Goal: Transaction & Acquisition: Purchase product/service

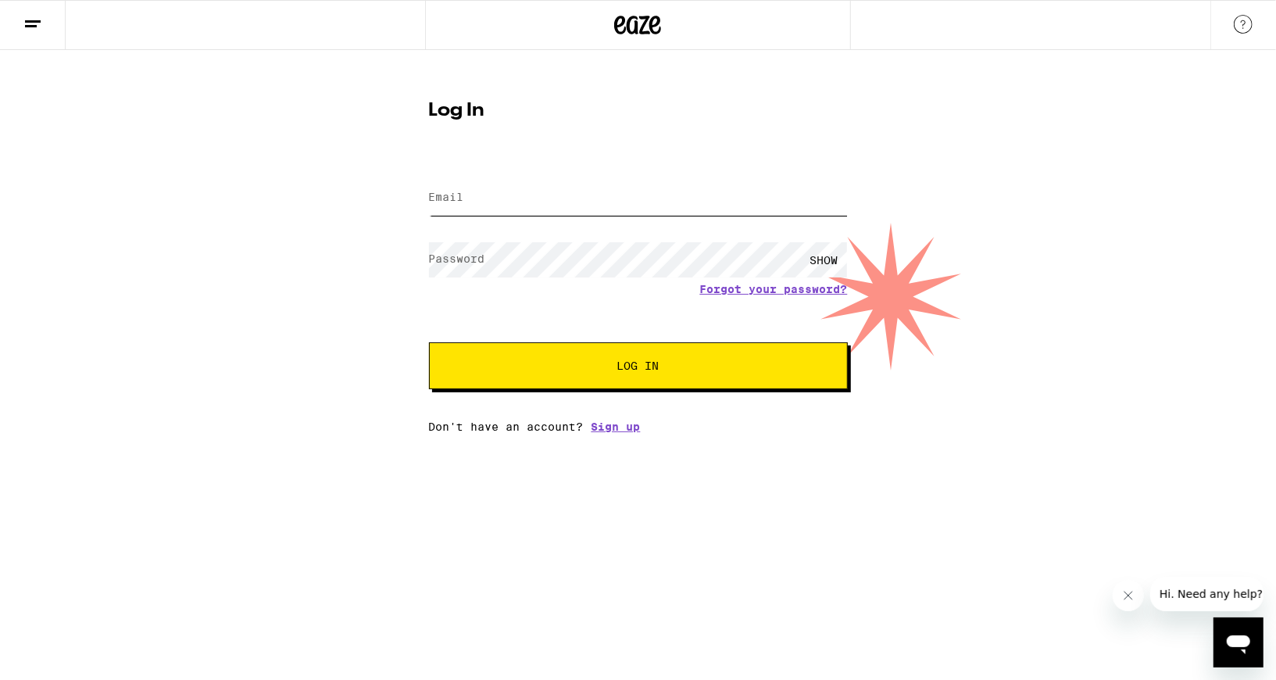
click at [576, 204] on input "Email" at bounding box center [638, 198] width 419 height 35
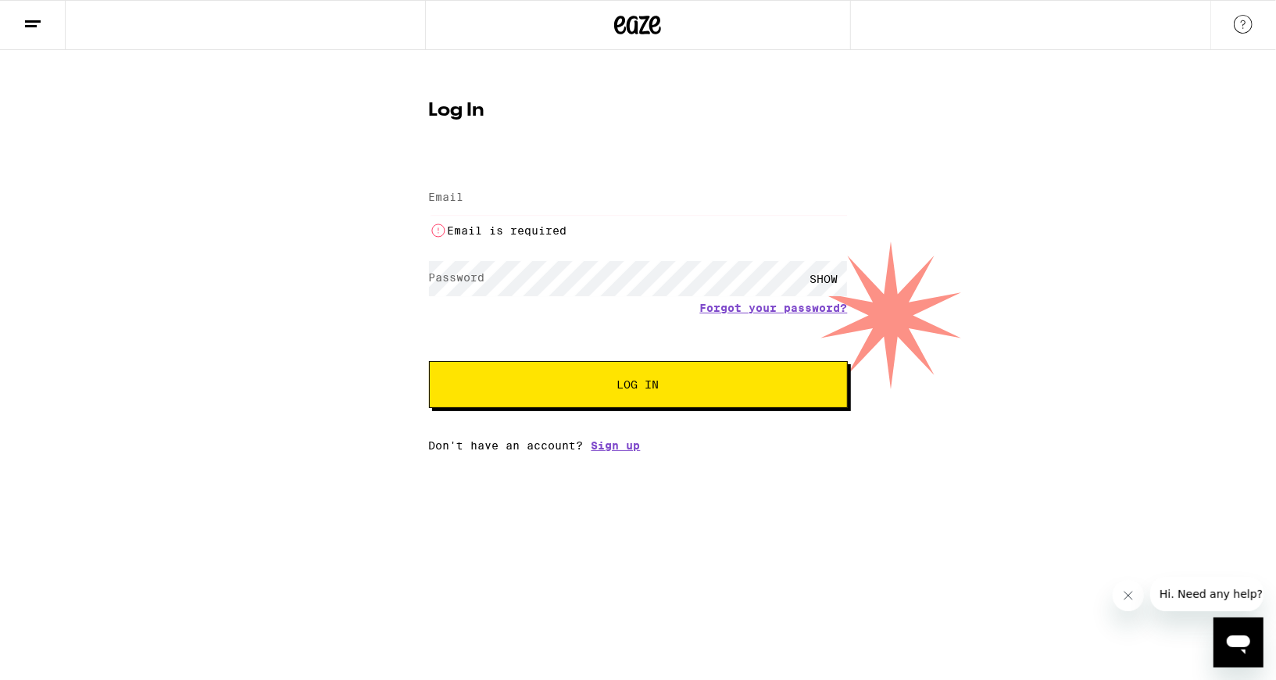
type input "[EMAIL_ADDRESS][DOMAIN_NAME]"
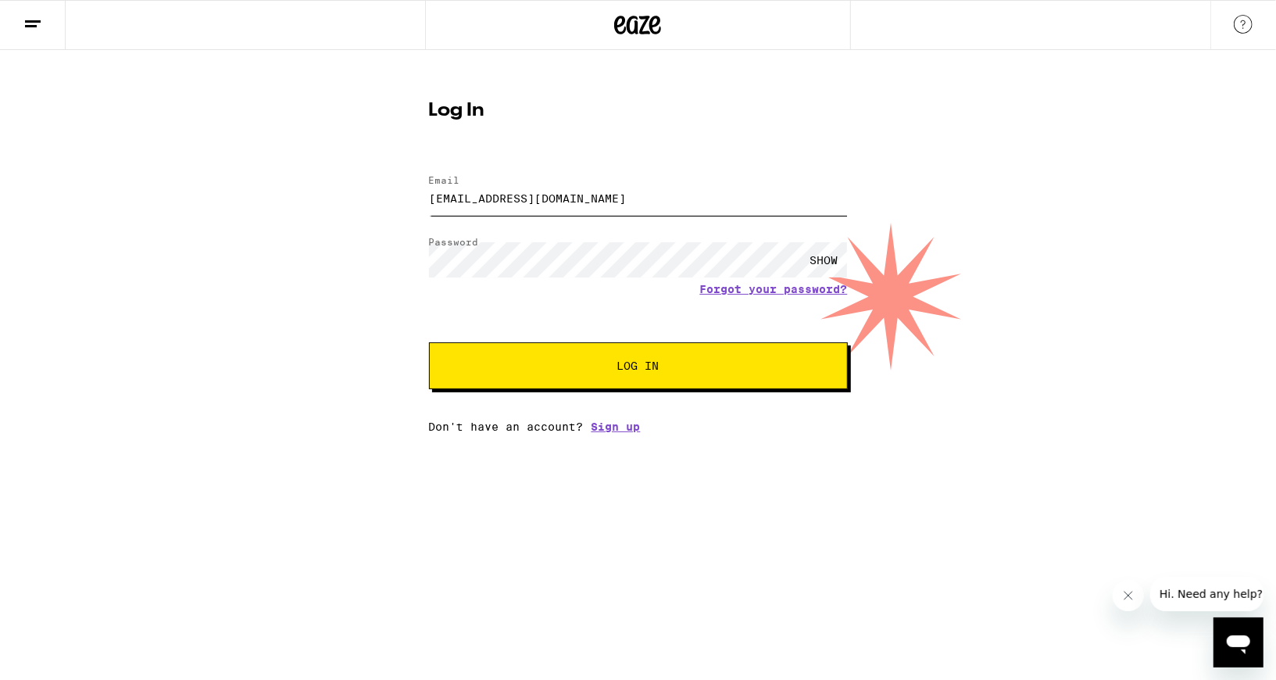
click at [429, 342] on button "Log In" at bounding box center [638, 365] width 419 height 47
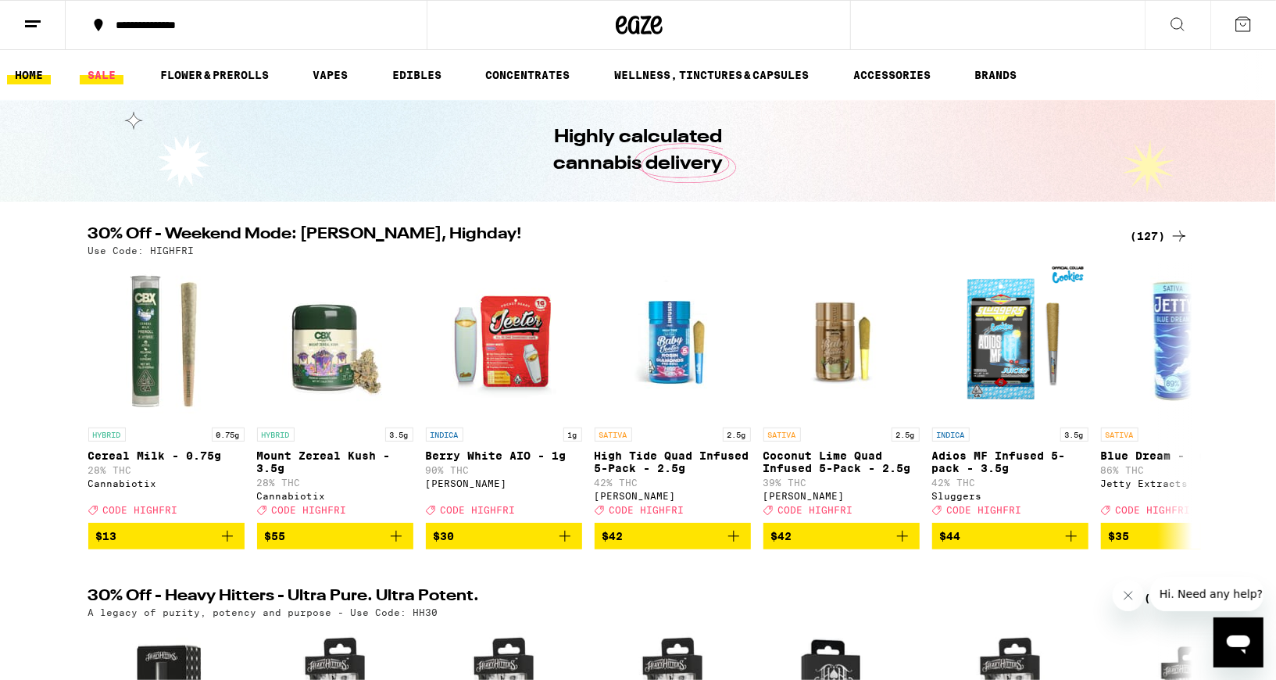
click at [108, 71] on link "SALE" at bounding box center [102, 75] width 44 height 19
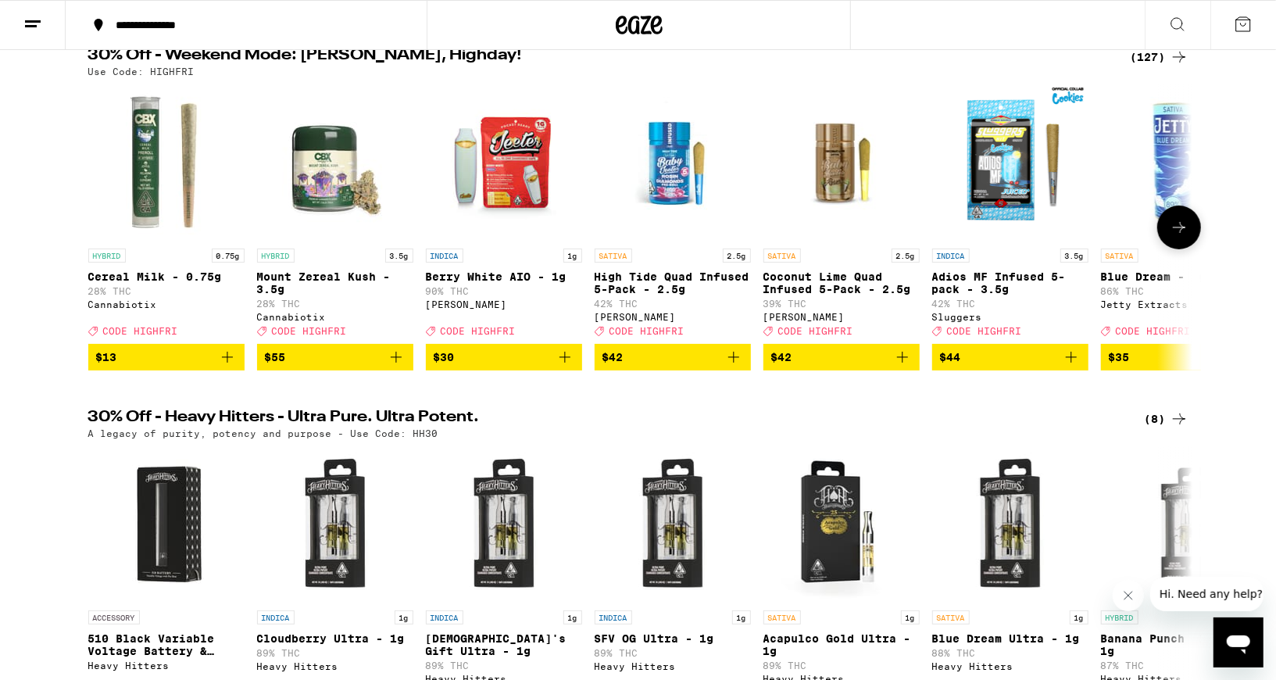
scroll to position [174, 0]
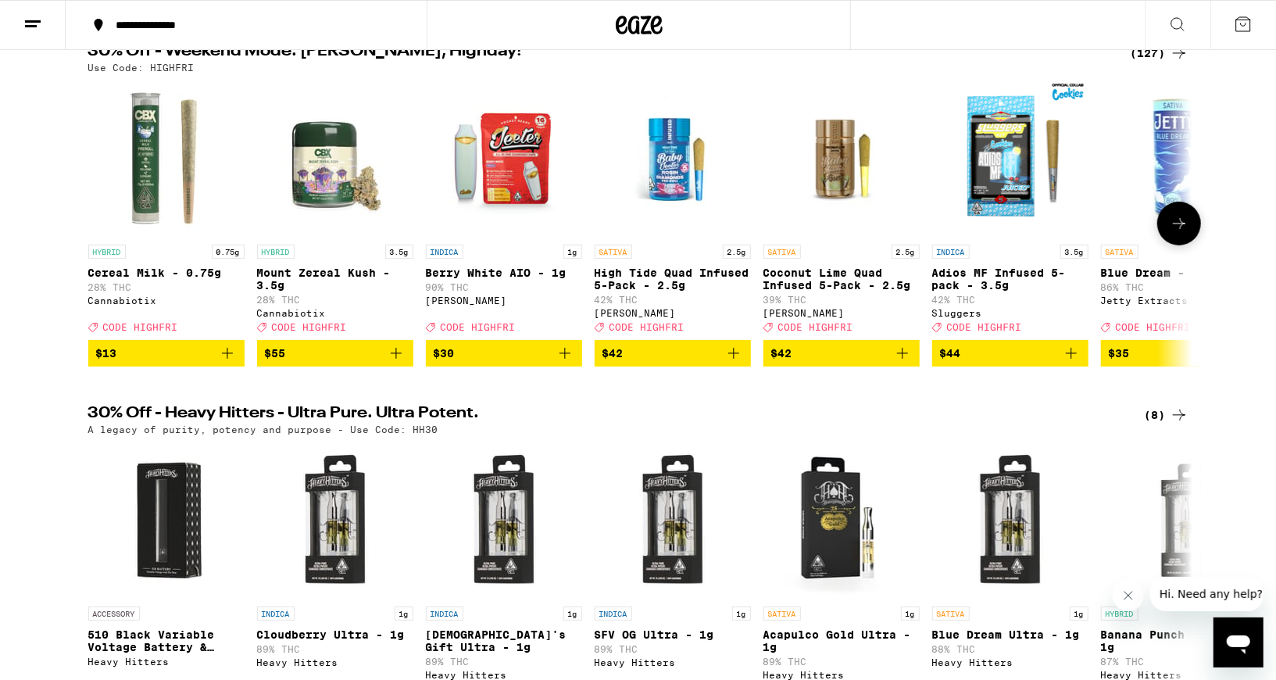
click at [1178, 203] on img "Open page for Blue Dream - 1g from Jetty Extracts" at bounding box center [1179, 159] width 156 height 156
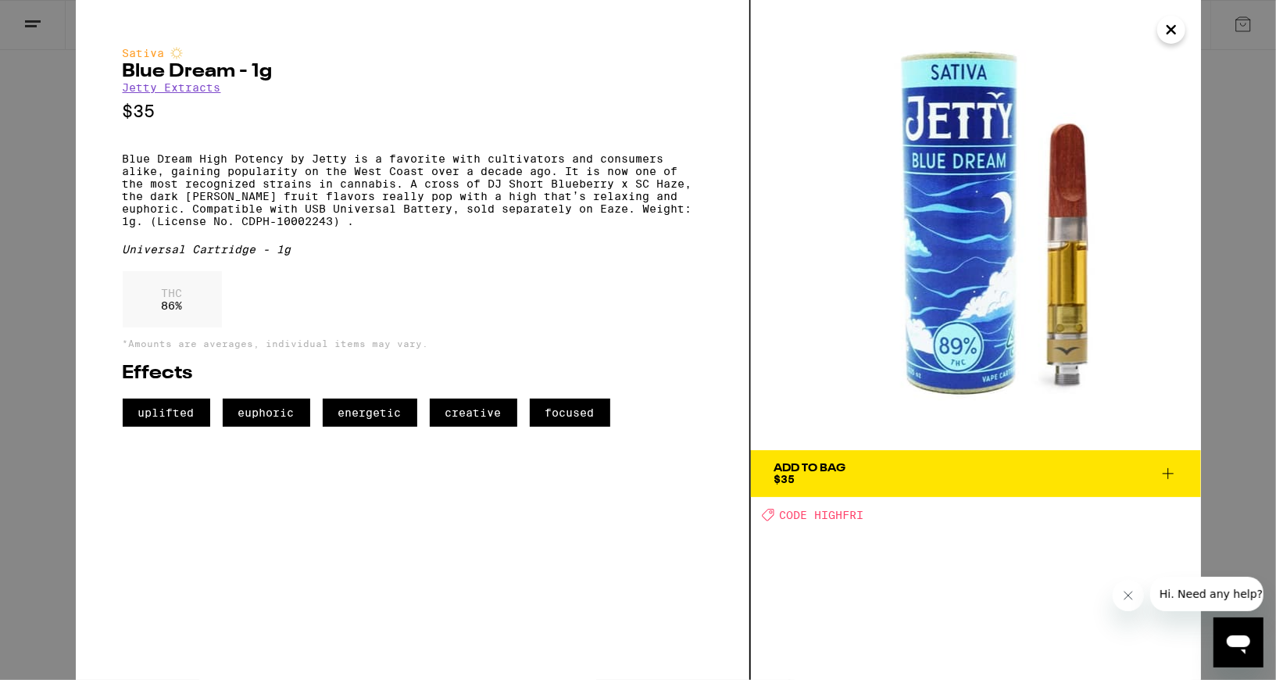
click at [1163, 30] on icon "Close" at bounding box center [1171, 29] width 19 height 23
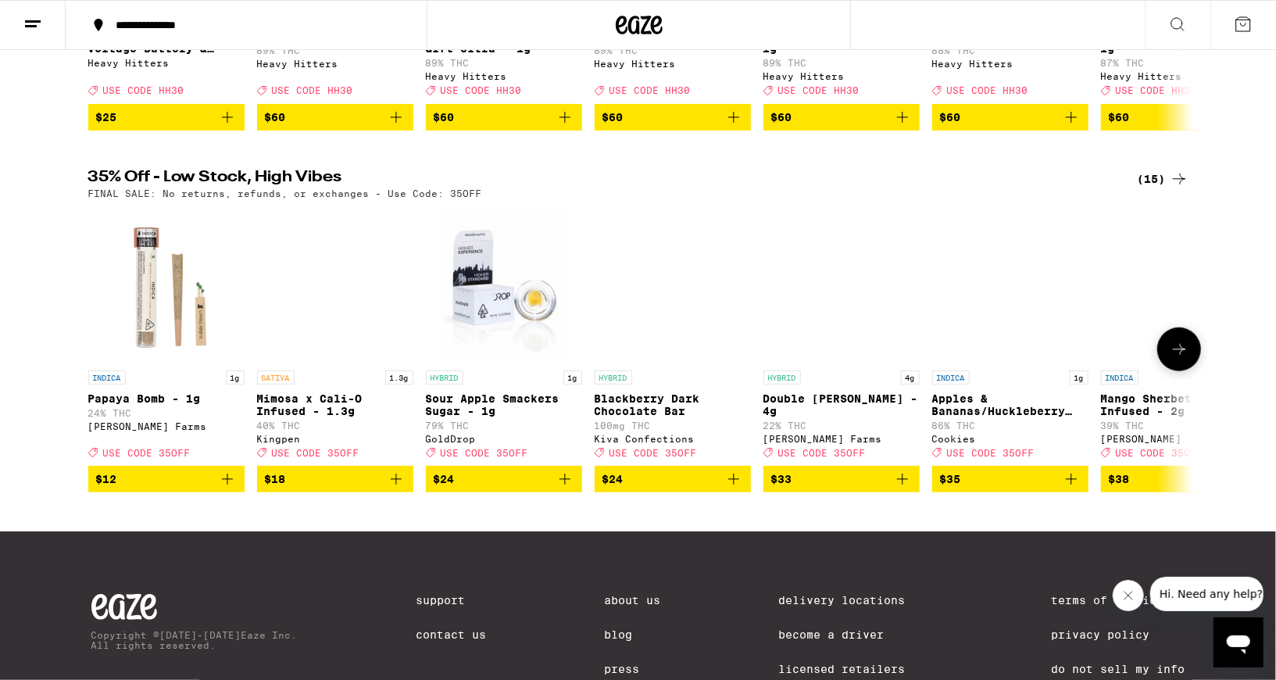
scroll to position [769, 0]
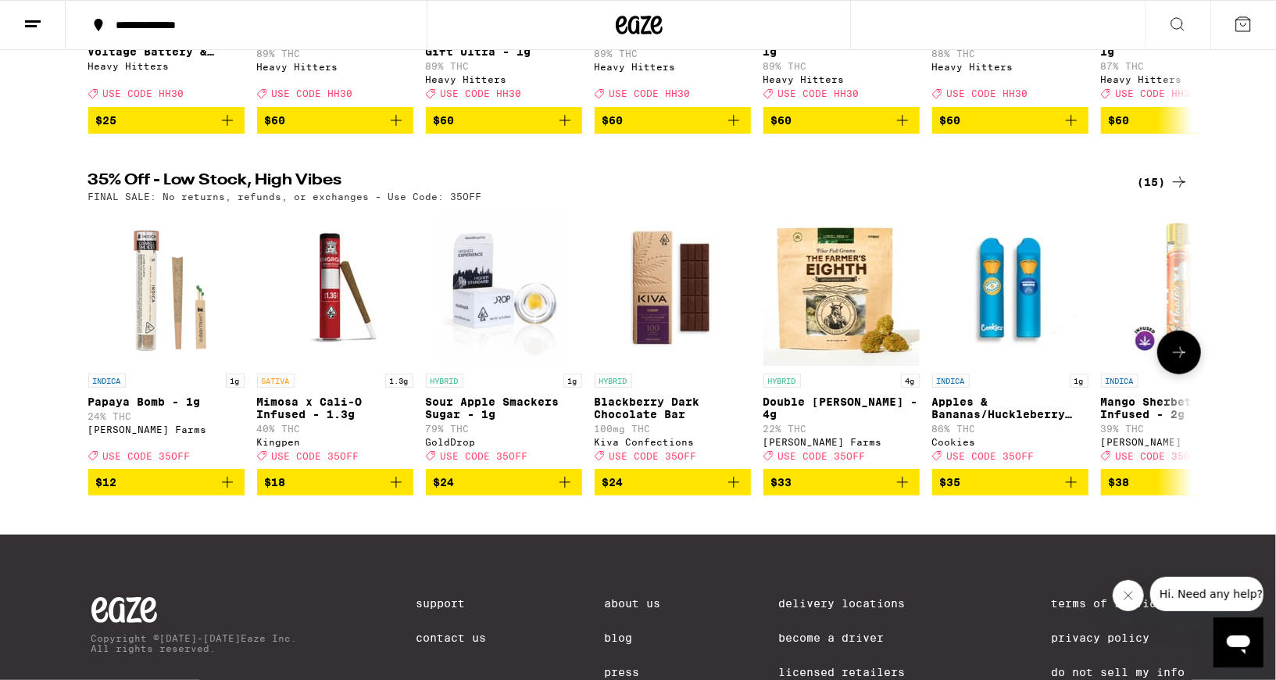
click at [1172, 374] on button at bounding box center [1180, 353] width 44 height 44
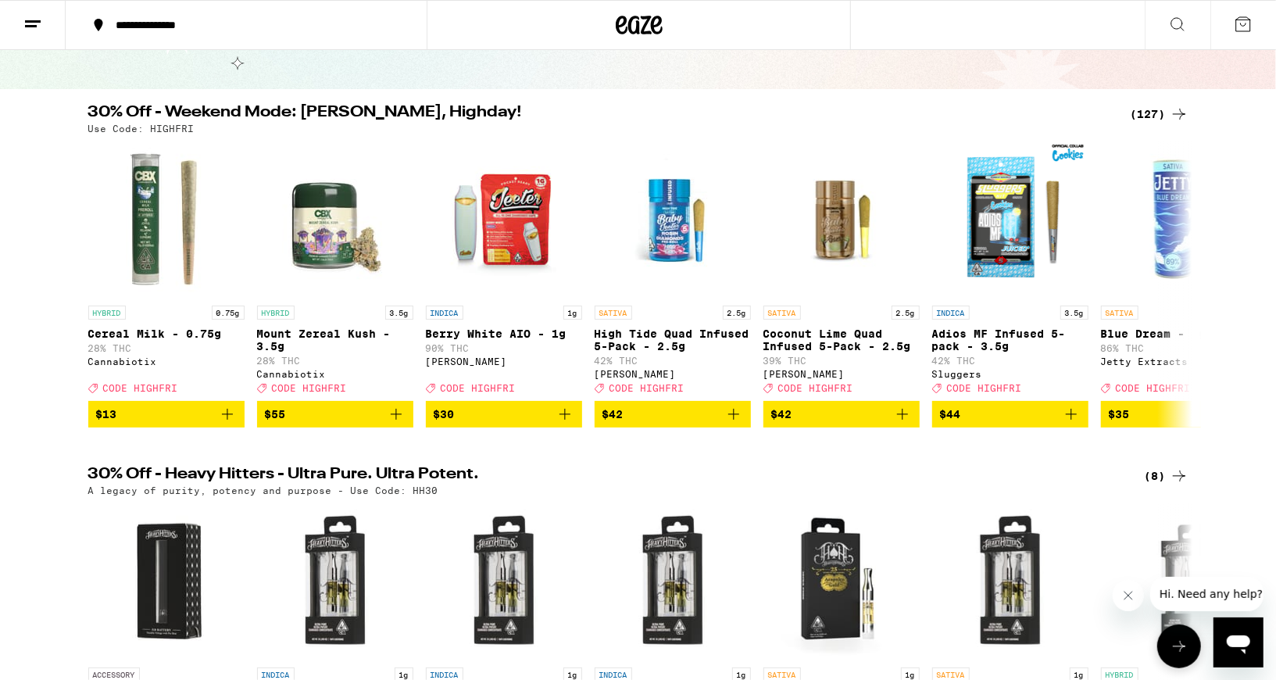
scroll to position [0, 0]
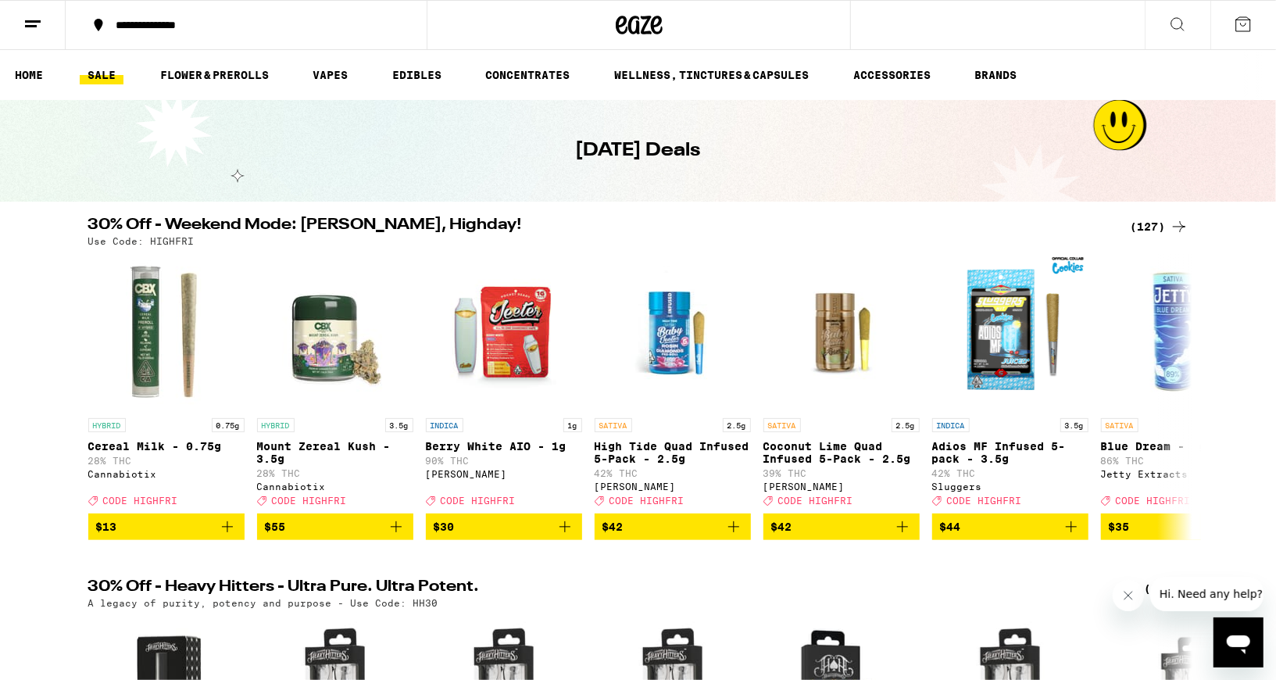
click at [1174, 233] on icon at bounding box center [1179, 226] width 19 height 19
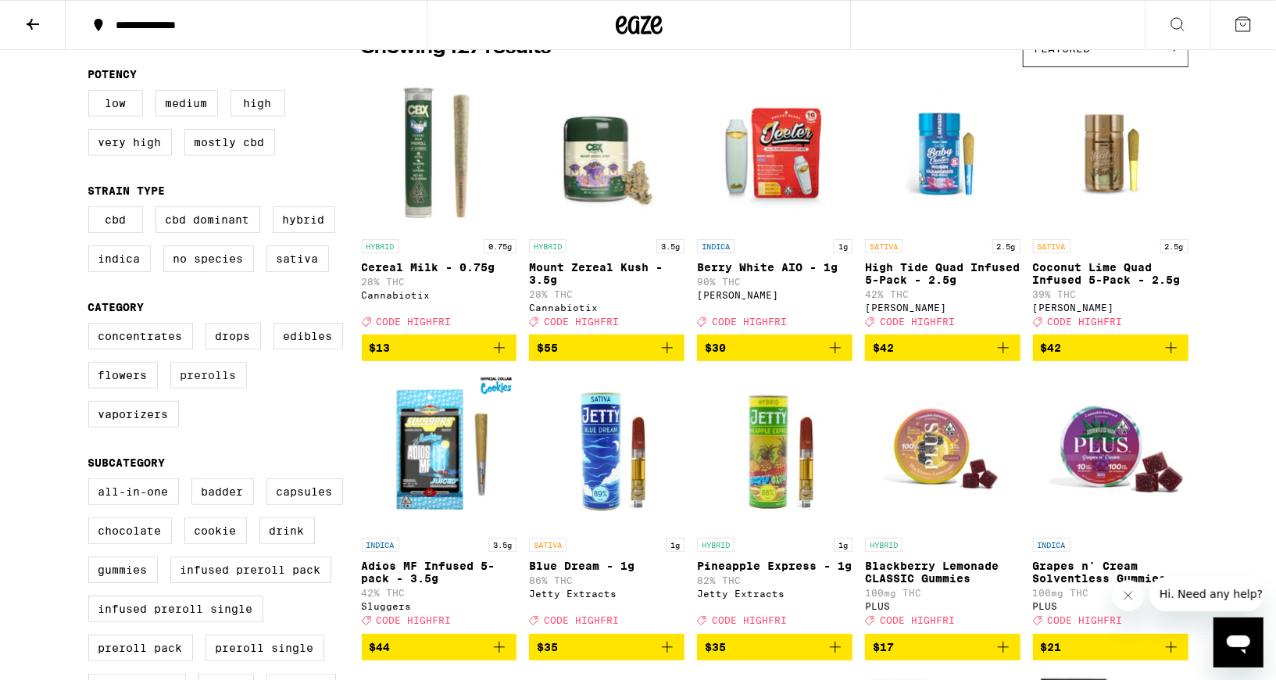
scroll to position [158, 0]
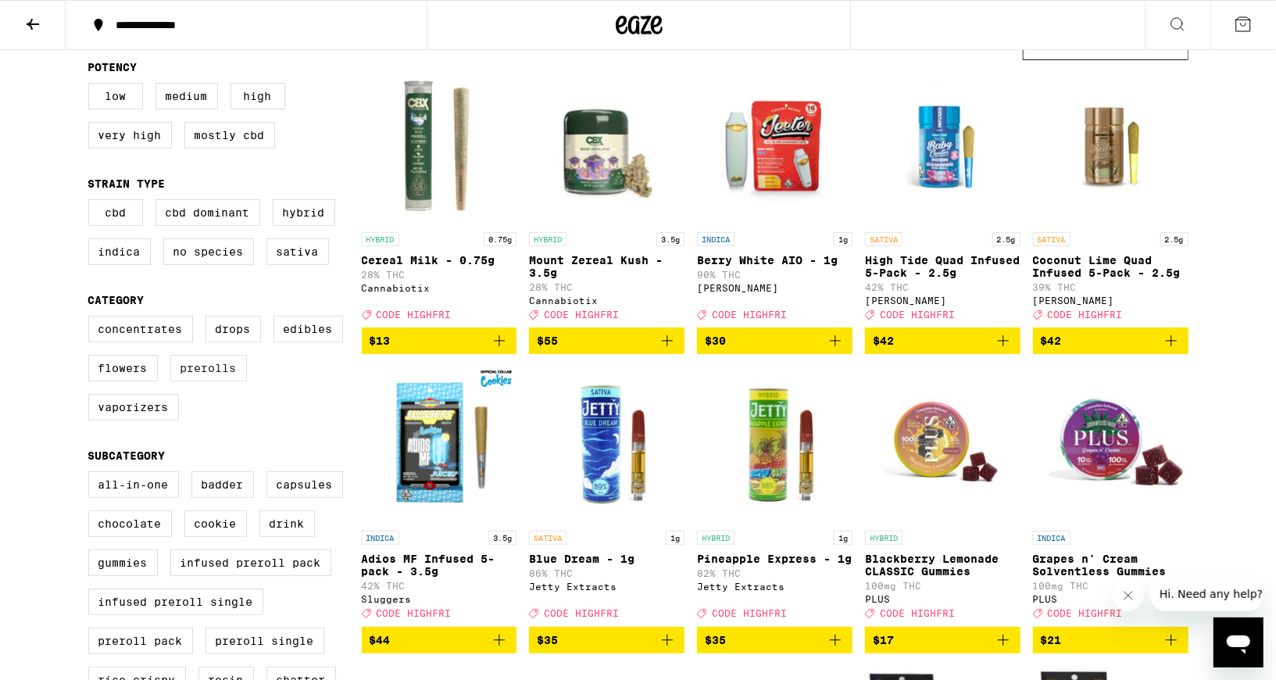
click at [199, 381] on label "Prerolls" at bounding box center [208, 368] width 77 height 27
click at [92, 319] on input "Prerolls" at bounding box center [91, 318] width 1 height 1
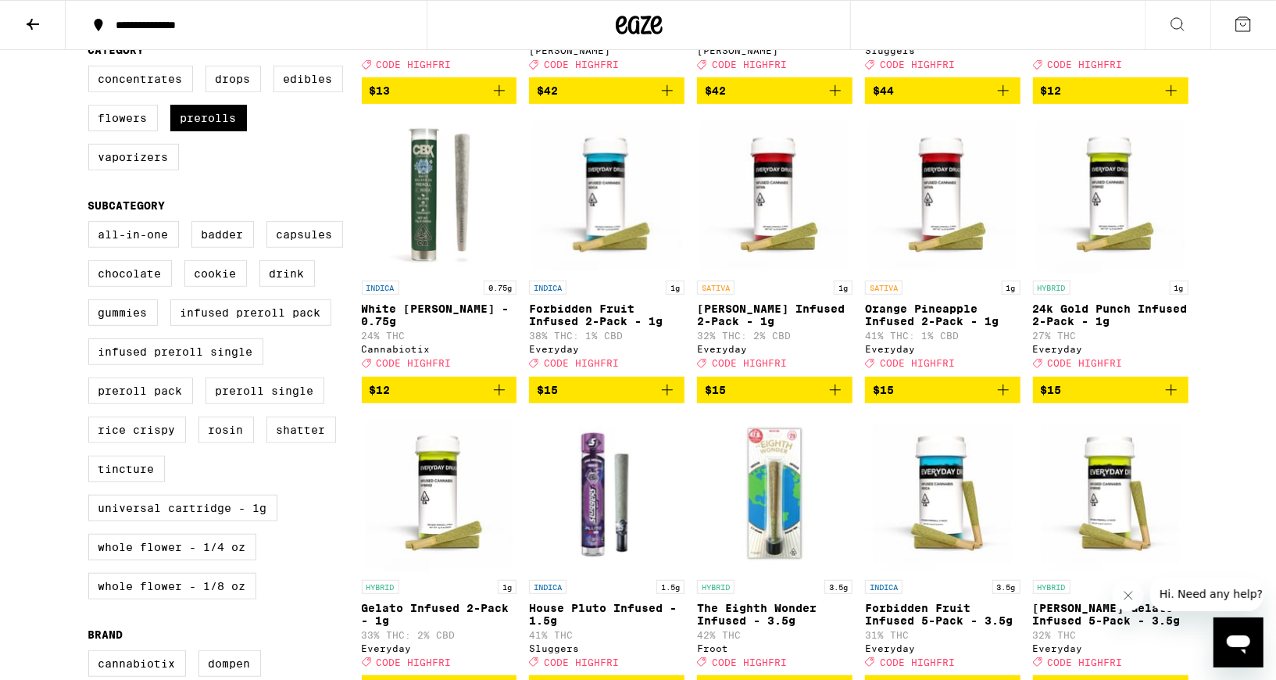
scroll to position [403, 0]
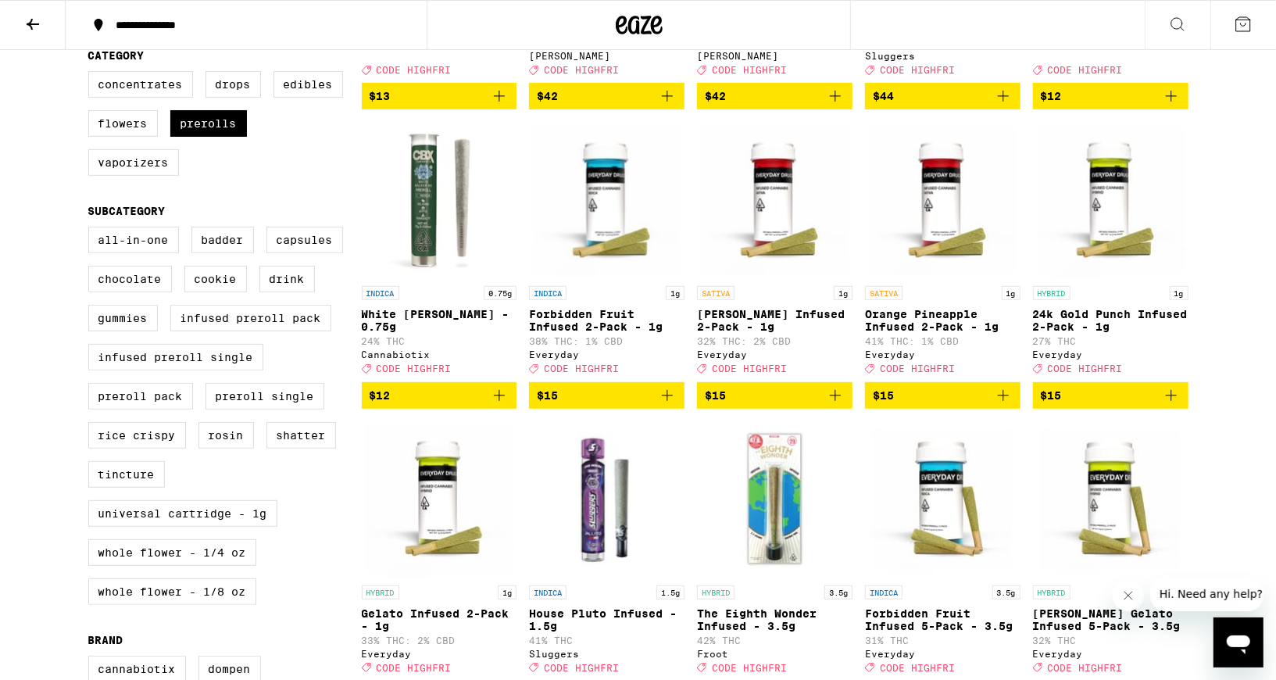
click at [999, 405] on icon "Add to bag" at bounding box center [1003, 395] width 19 height 19
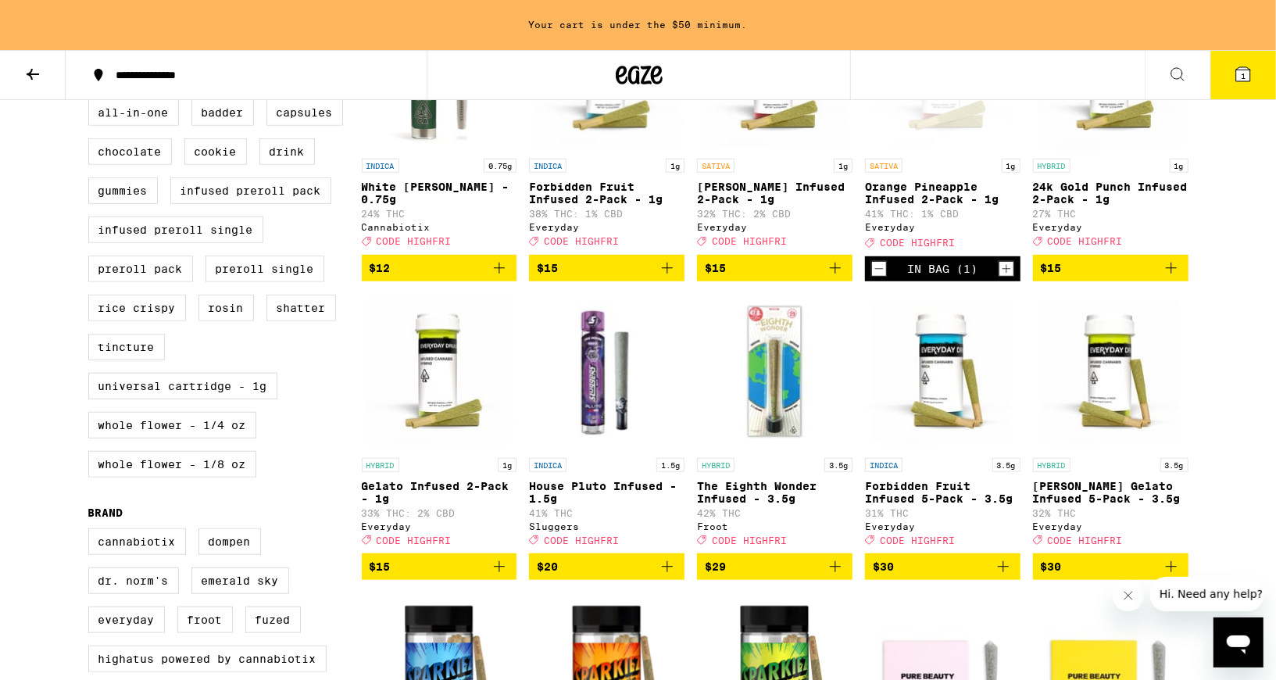
scroll to position [577, 0]
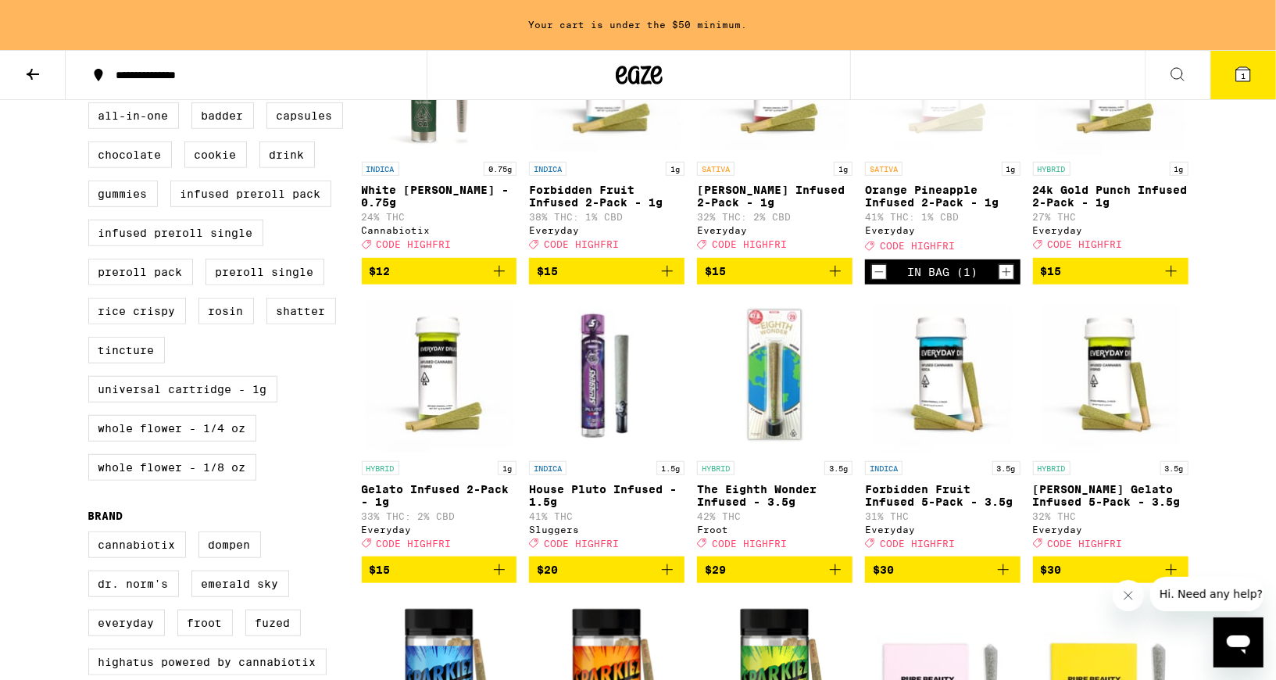
click at [503, 579] on icon "Add to bag" at bounding box center [499, 569] width 19 height 19
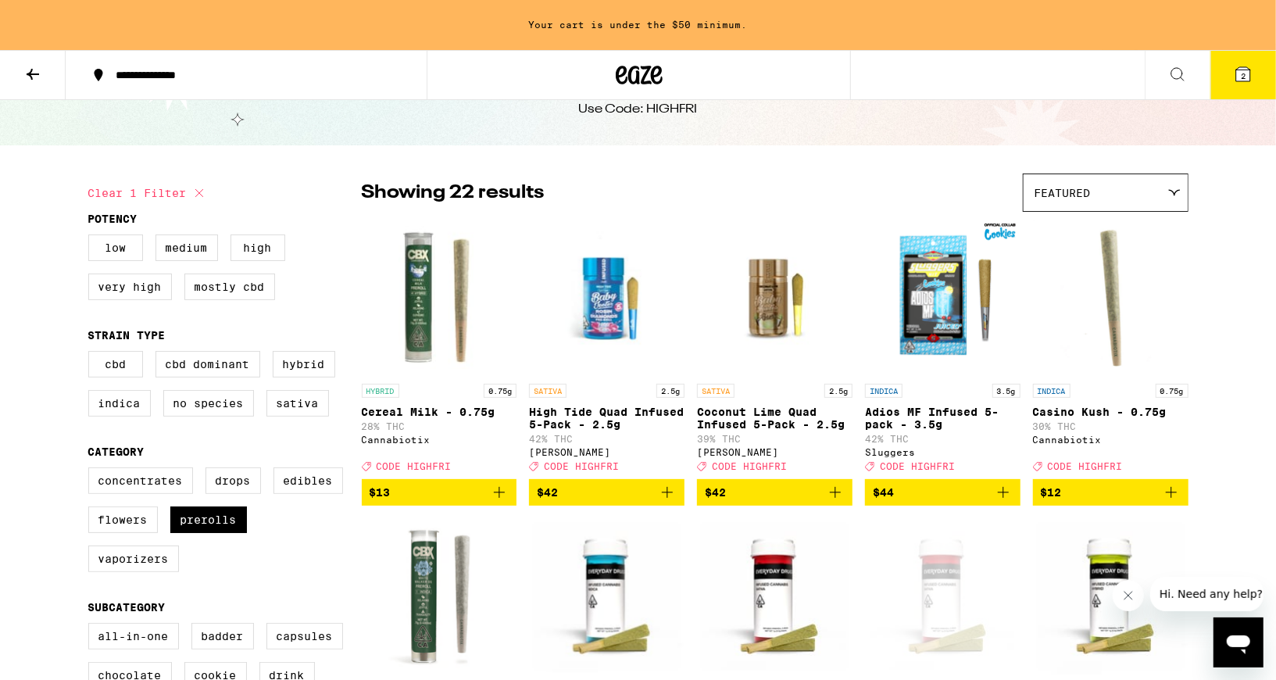
scroll to position [0, 0]
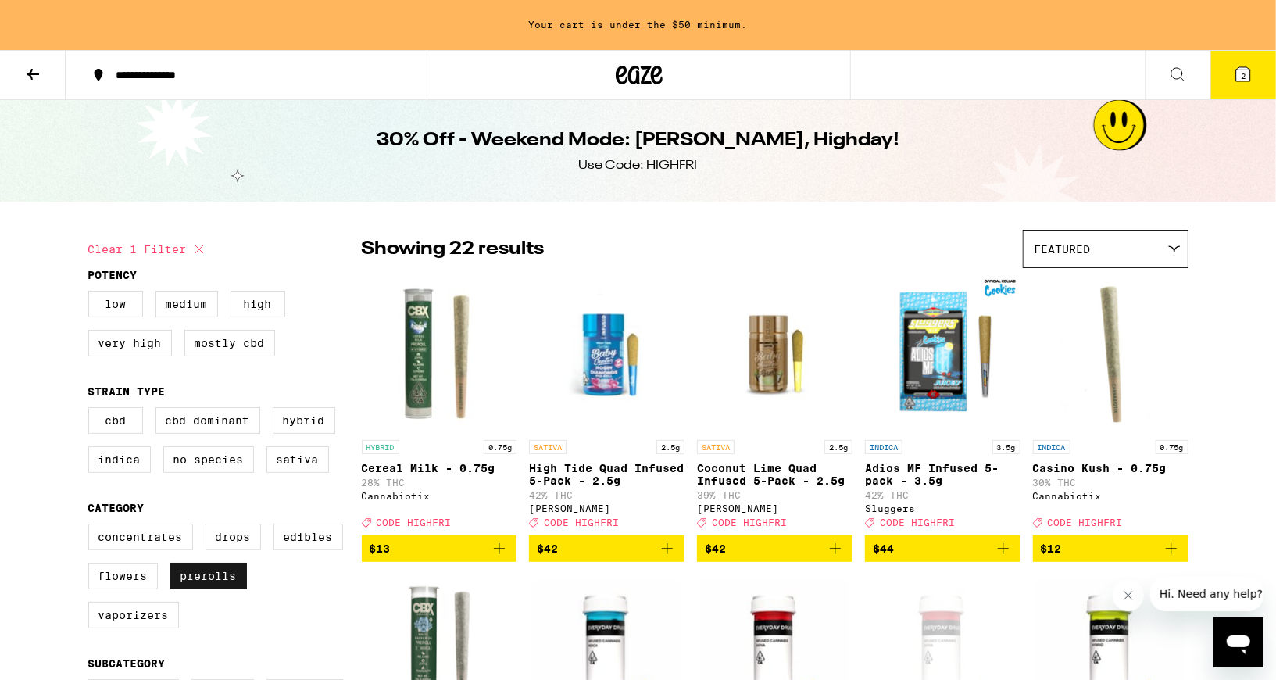
click at [232, 589] on label "Prerolls" at bounding box center [208, 576] width 77 height 27
click at [92, 527] on input "Prerolls" at bounding box center [91, 526] width 1 height 1
checkbox input "false"
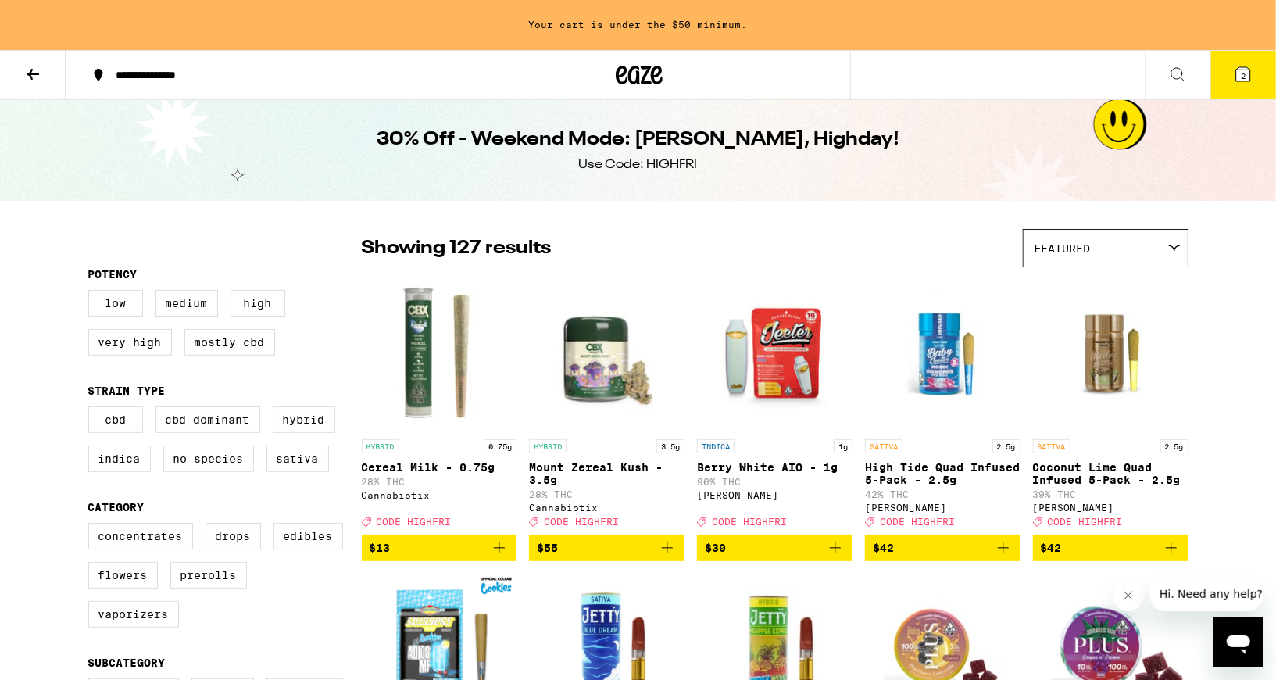
scroll to position [2, 0]
click at [34, 73] on icon at bounding box center [33, 74] width 13 height 11
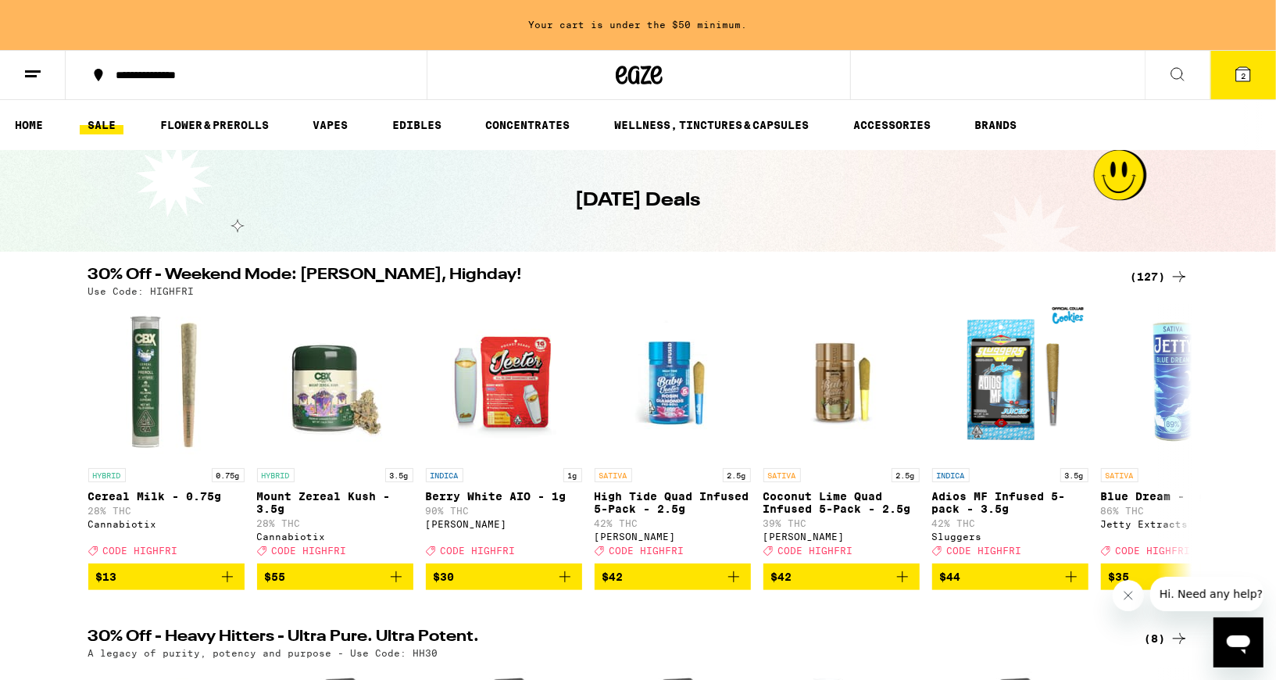
click at [1140, 268] on div "(127)" at bounding box center [1160, 276] width 58 height 19
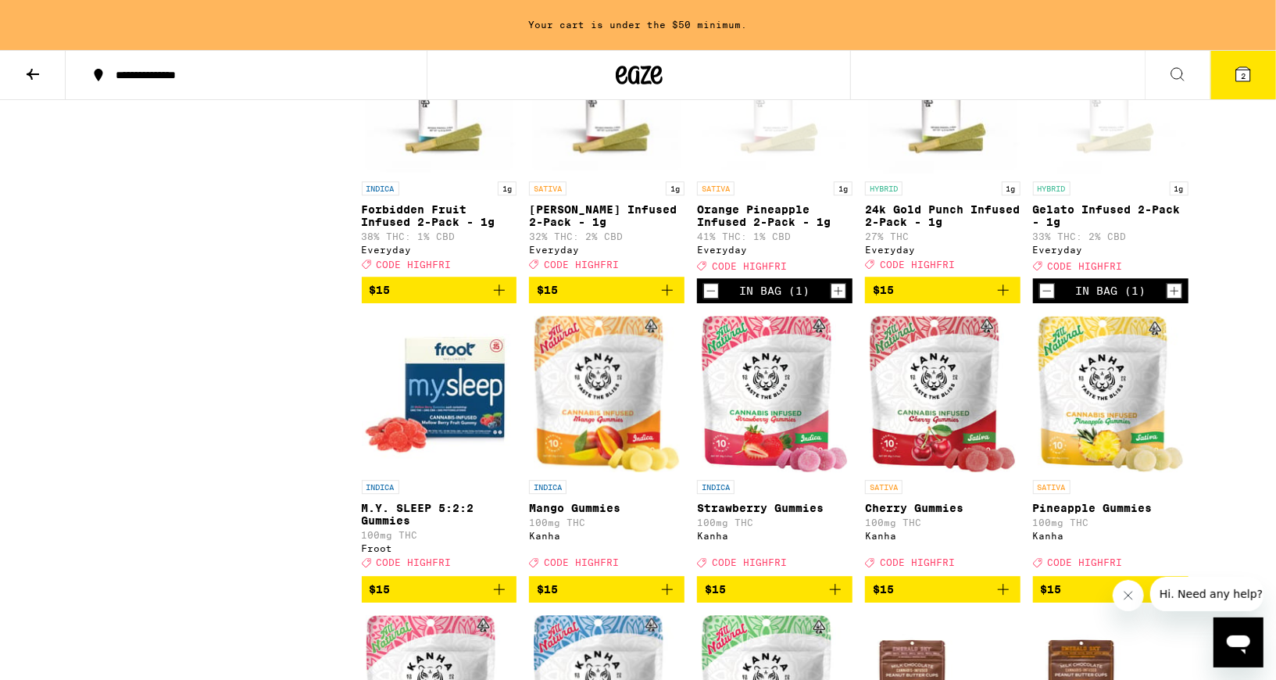
scroll to position [2651, 0]
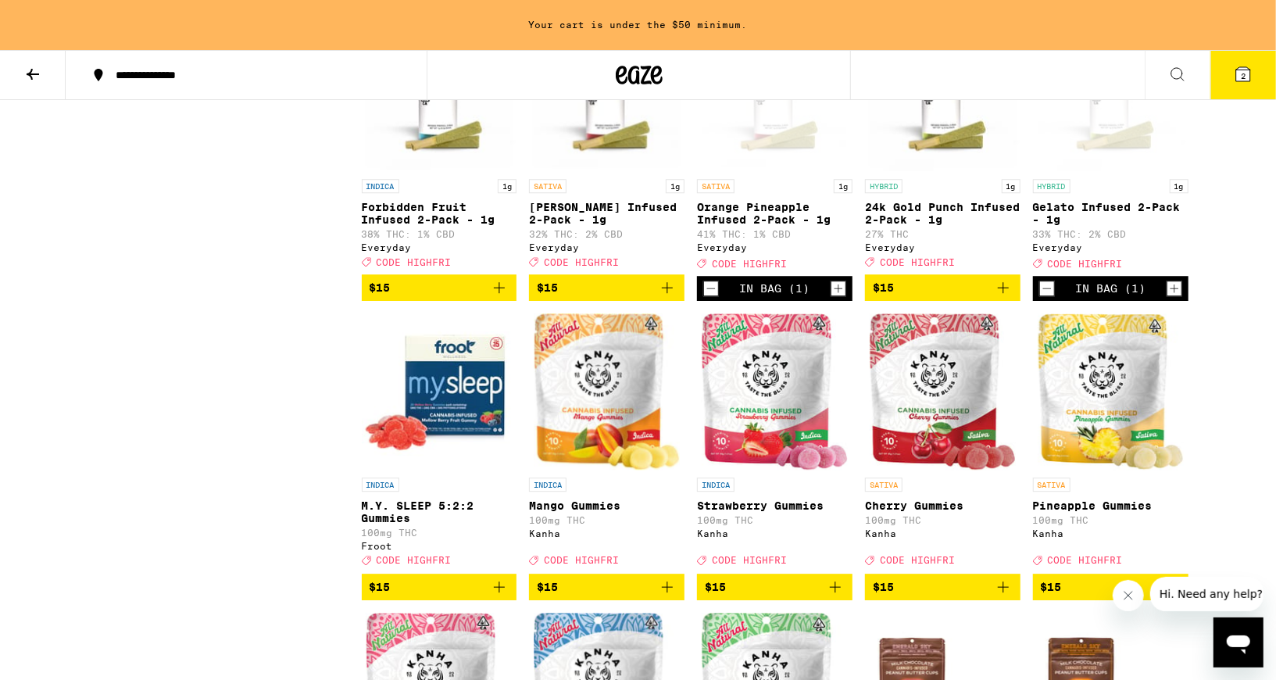
click at [841, 301] on div "In Bag (1)" at bounding box center [775, 288] width 156 height 25
click at [841, 298] on icon "Increment" at bounding box center [839, 288] width 14 height 19
click at [503, 297] on icon "Add to bag" at bounding box center [499, 287] width 19 height 19
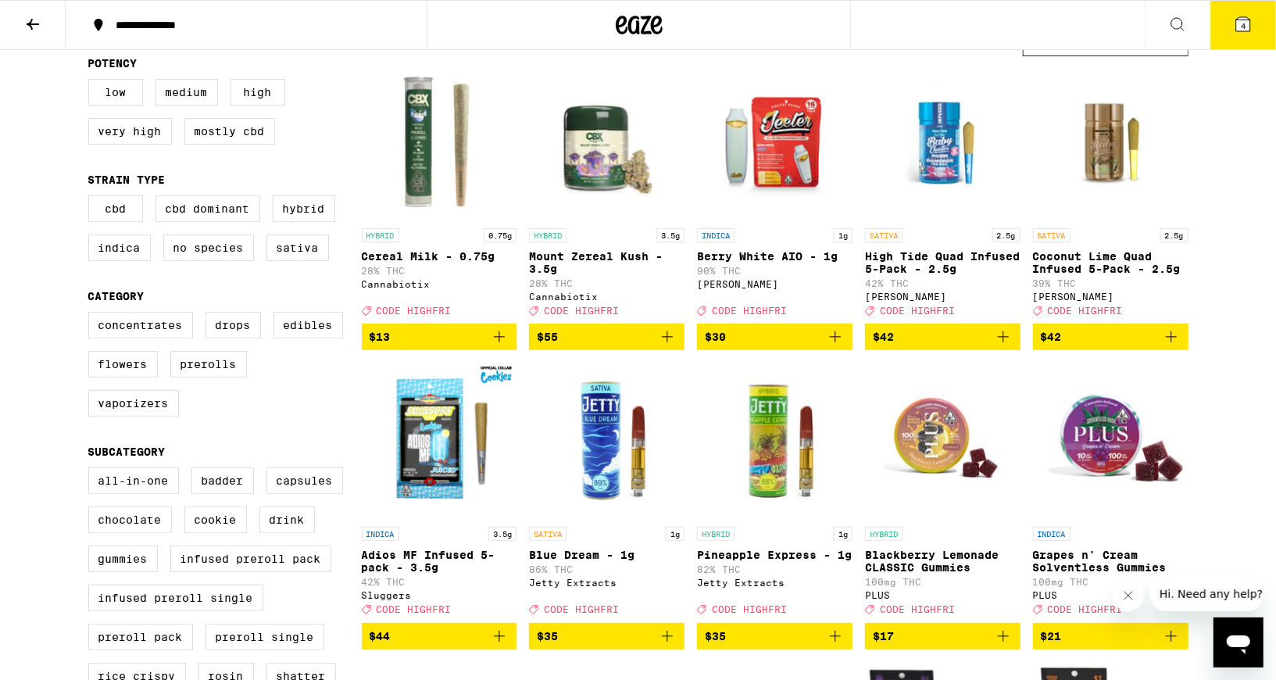
scroll to position [0, 0]
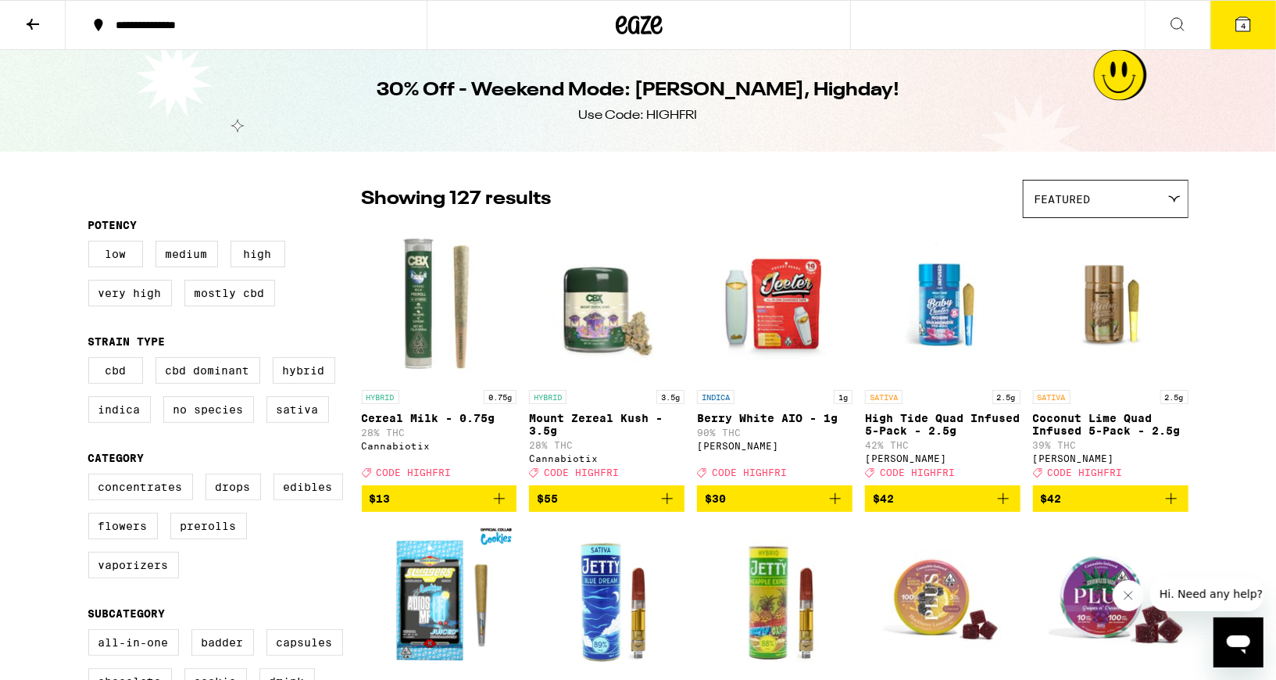
click at [1230, 29] on button "4" at bounding box center [1244, 25] width 66 height 48
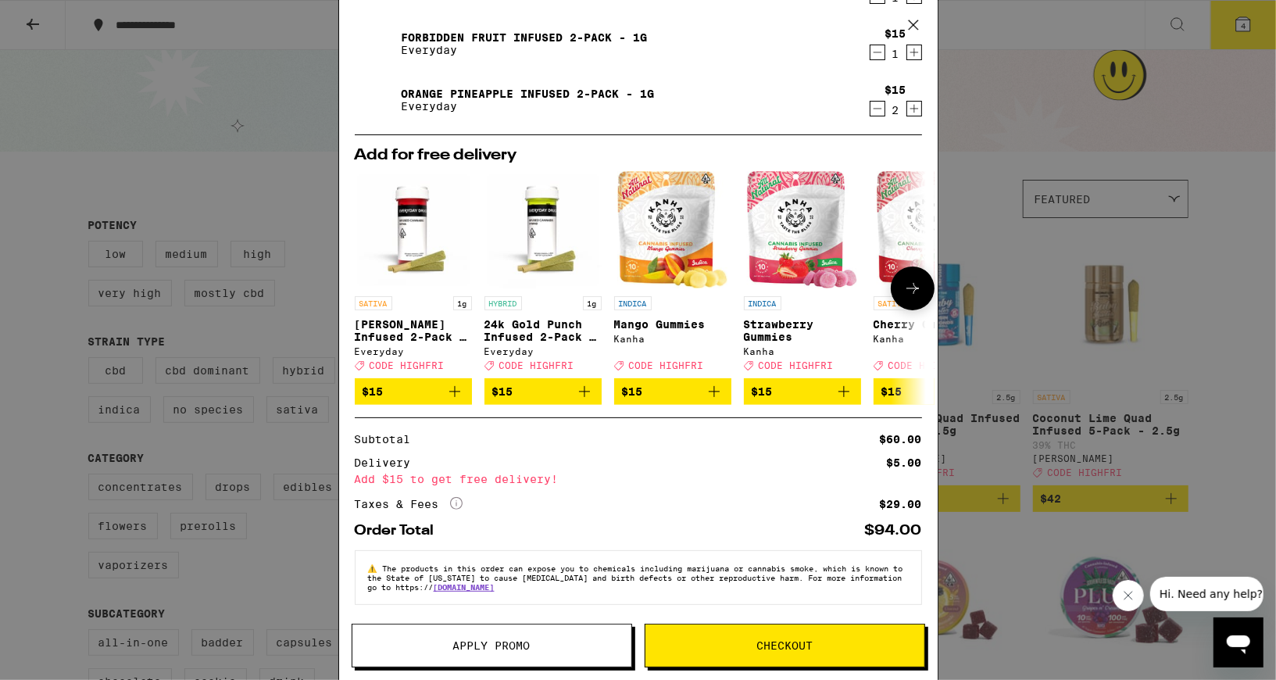
scroll to position [92, 0]
click at [481, 629] on button "Apply Promo" at bounding box center [492, 646] width 281 height 44
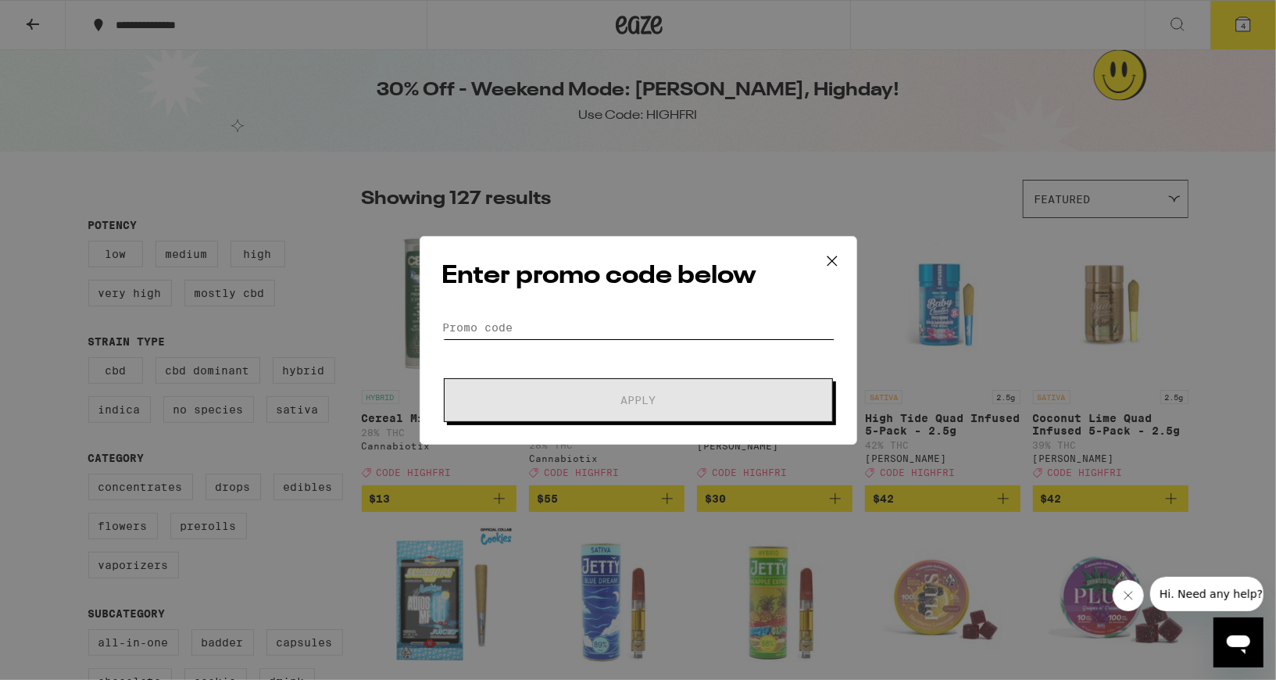
click at [558, 332] on input "Promo Code" at bounding box center [638, 327] width 392 height 23
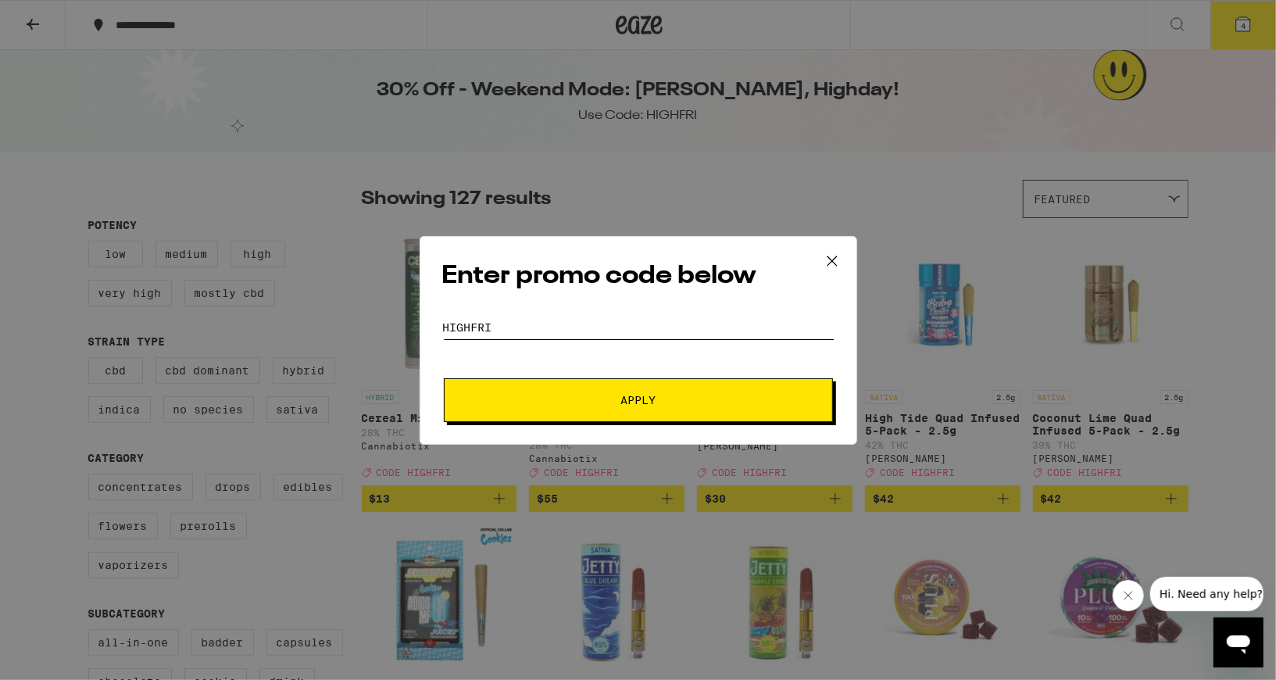
type input "highfri"
click at [444, 378] on button "Apply" at bounding box center [638, 400] width 389 height 44
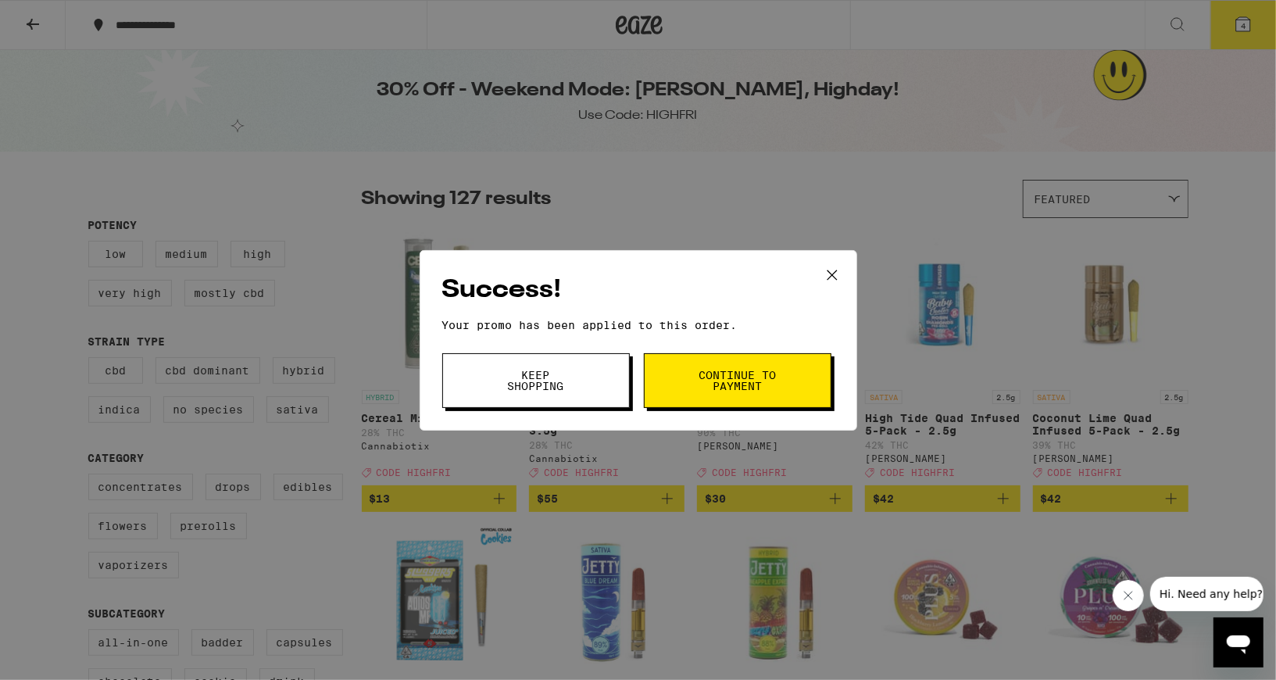
click at [757, 377] on span "Continue to payment" at bounding box center [738, 381] width 80 height 22
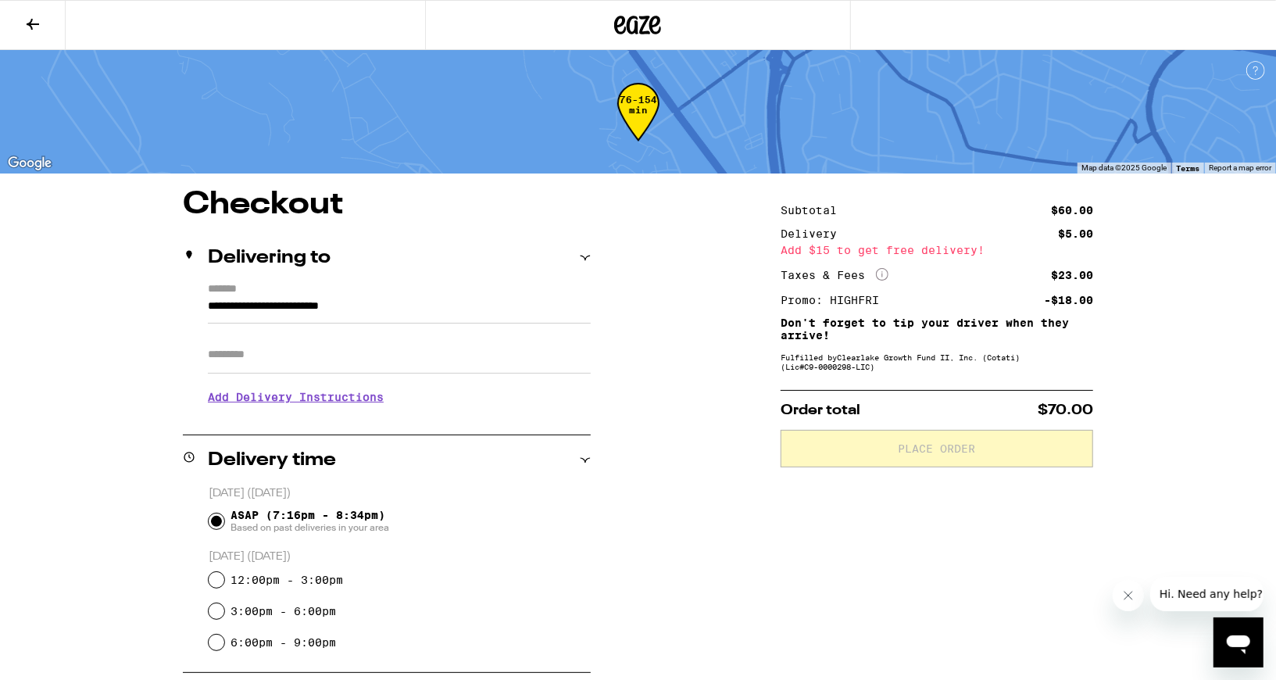
click at [299, 356] on input "Apt/Suite" at bounding box center [399, 355] width 383 height 38
click at [284, 350] on input "Apt/Suite" at bounding box center [399, 355] width 383 height 38
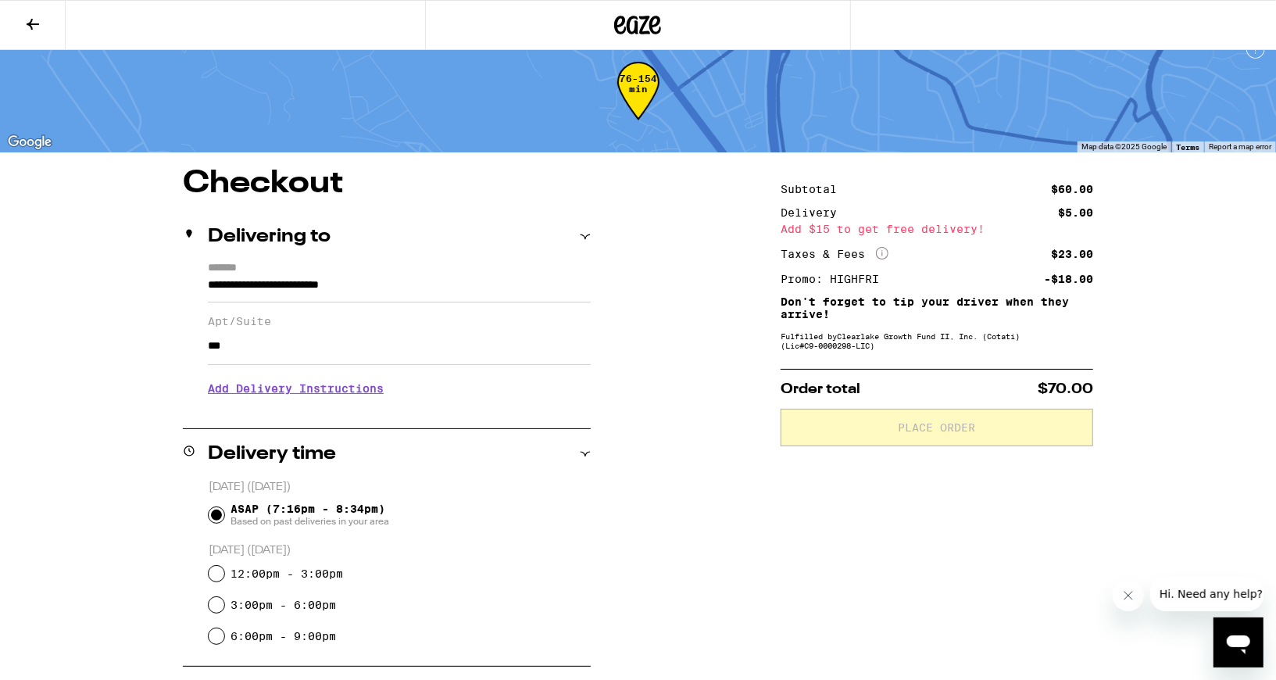
scroll to position [24, 0]
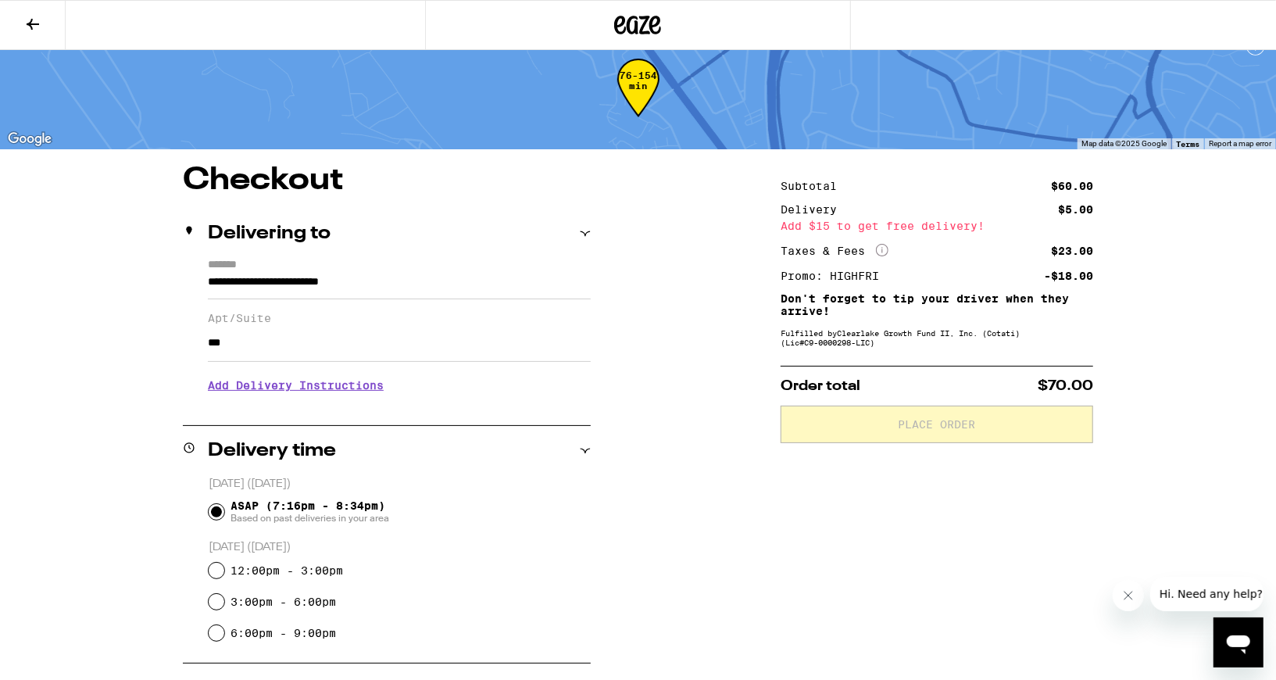
type input "***"
click at [737, 541] on div "**********" at bounding box center [639, 615] width 1126 height 901
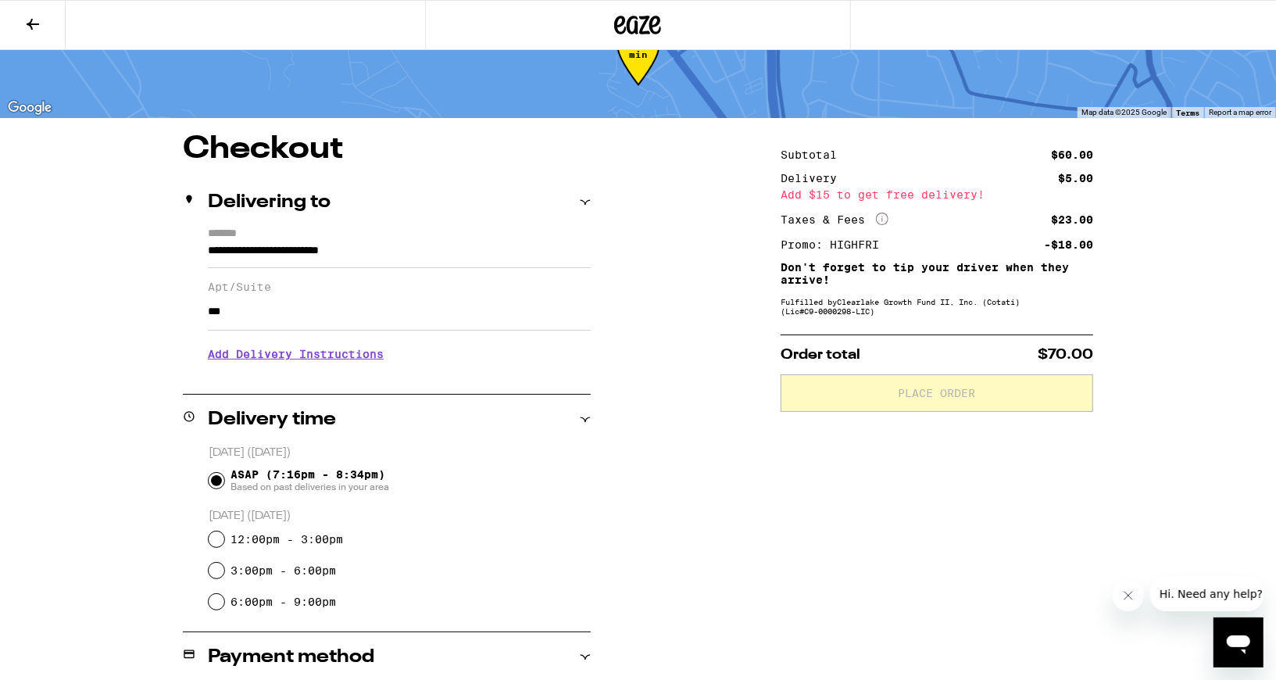
scroll to position [55, 0]
